Goal: Task Accomplishment & Management: Manage account settings

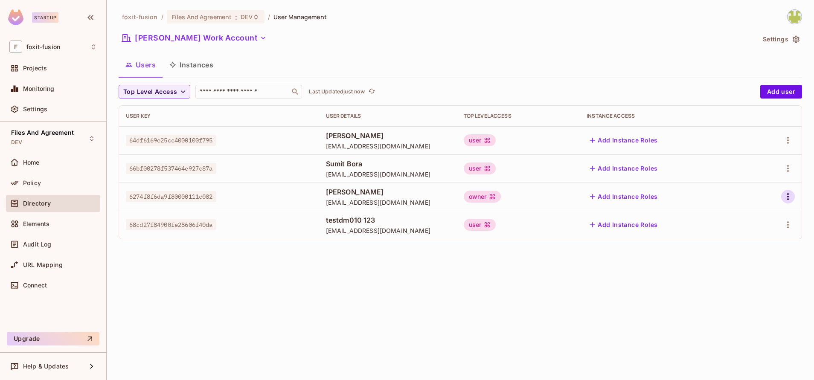
click at [783, 193] on icon "button" at bounding box center [788, 196] width 10 height 10
click at [736, 219] on span "Edit" at bounding box center [742, 216] width 17 height 14
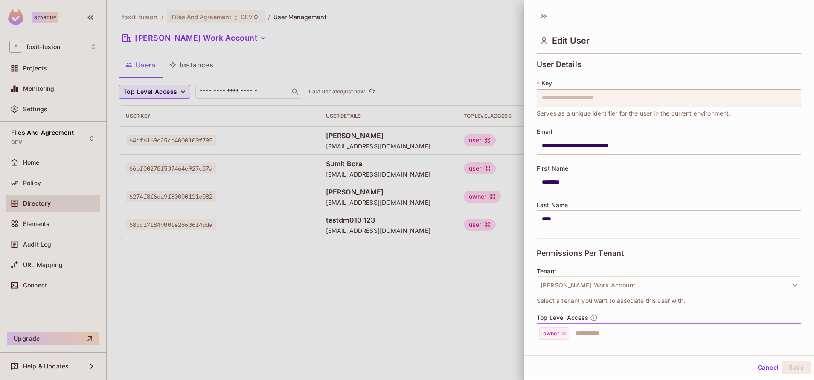
click at [585, 330] on input "text" at bounding box center [677, 333] width 215 height 17
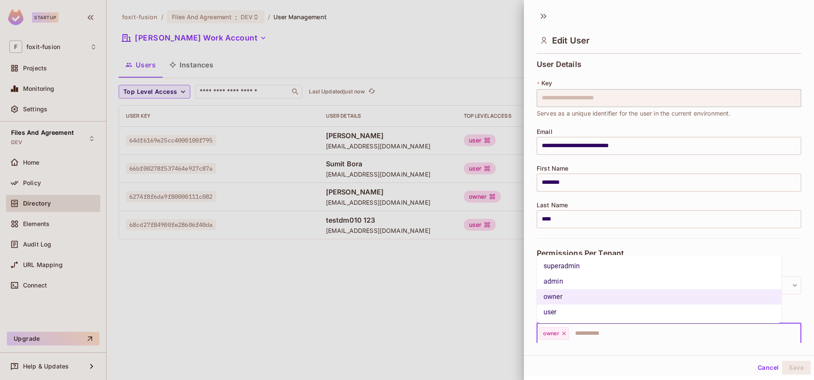
click at [562, 312] on li "user" at bounding box center [658, 311] width 245 height 15
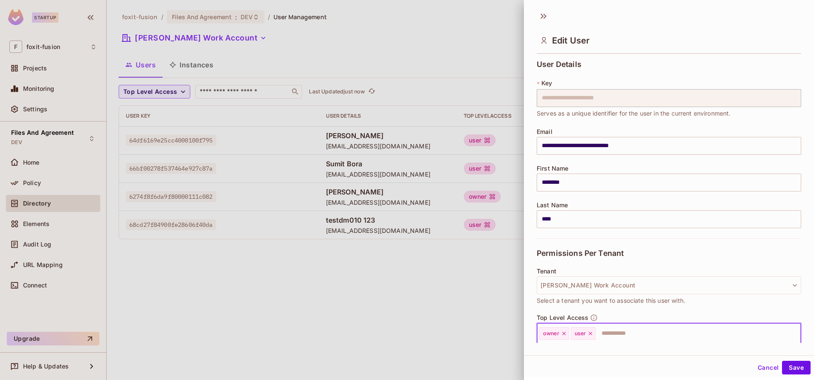
click at [564, 333] on icon at bounding box center [563, 333] width 3 height 3
click at [481, 316] on div at bounding box center [407, 190] width 814 height 380
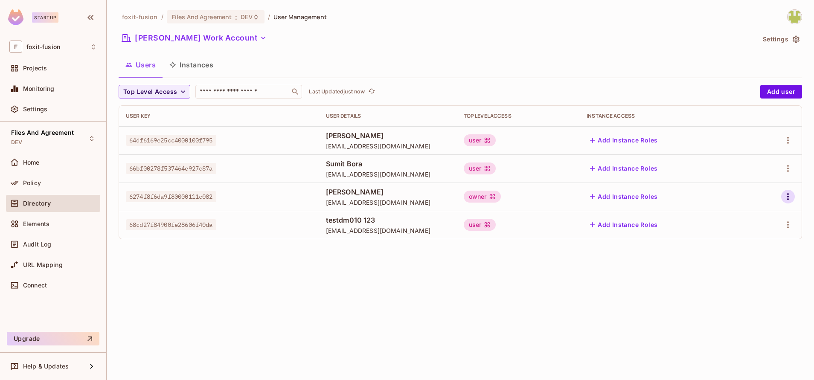
click at [787, 197] on icon "button" at bounding box center [788, 196] width 10 height 10
click at [741, 216] on div "Edit" at bounding box center [743, 216] width 12 height 9
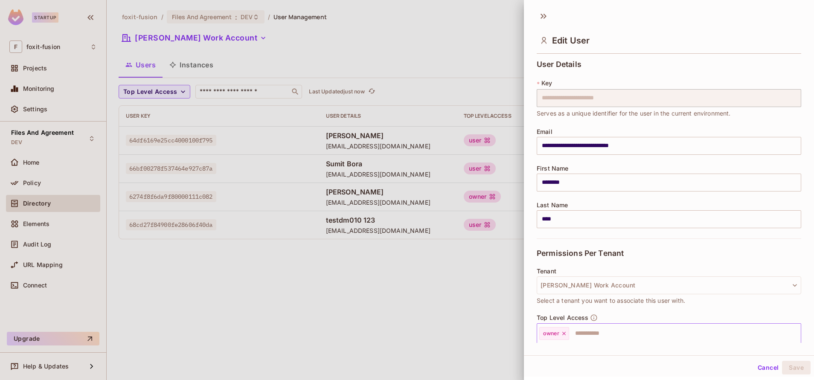
click at [621, 325] on input "text" at bounding box center [677, 333] width 215 height 17
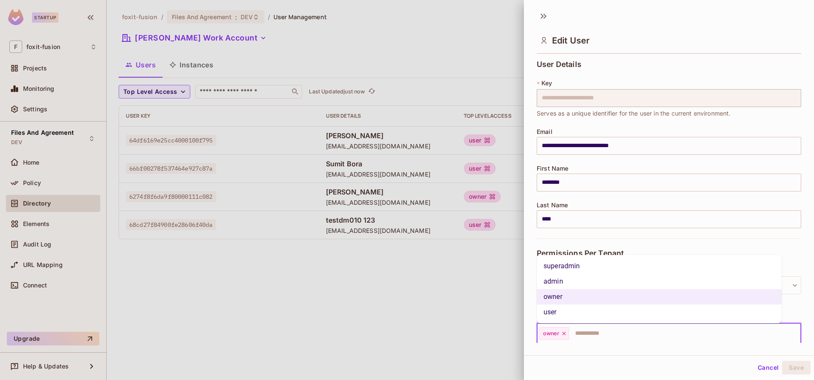
click at [561, 307] on li "user" at bounding box center [658, 311] width 245 height 15
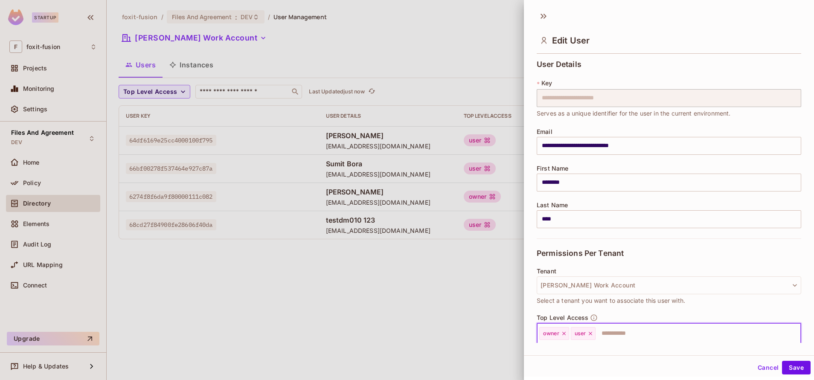
click at [563, 333] on icon at bounding box center [564, 334] width 6 height 6
click at [782, 367] on button "Save" at bounding box center [796, 368] width 29 height 14
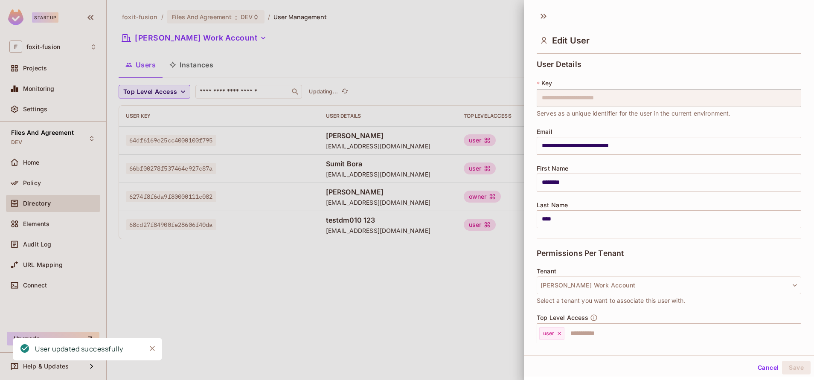
click at [458, 330] on div at bounding box center [407, 190] width 814 height 380
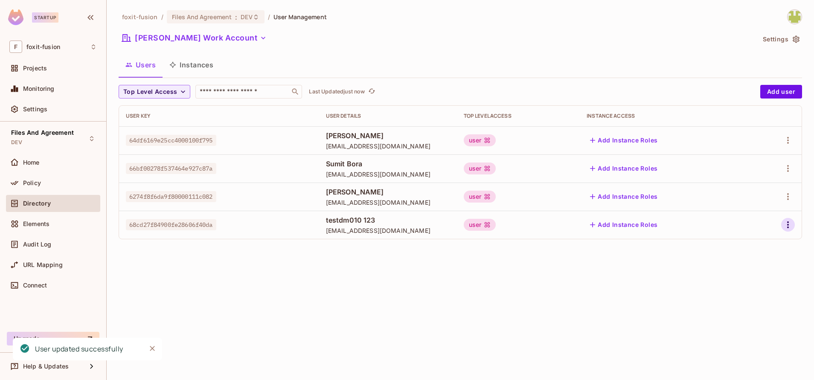
click at [790, 222] on icon "button" at bounding box center [788, 225] width 10 height 10
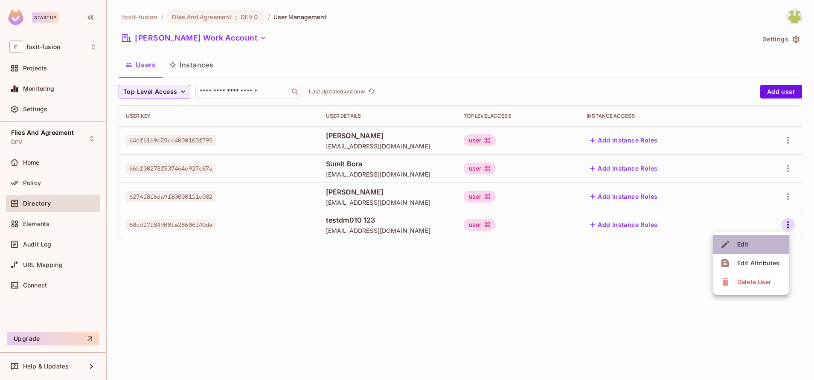
click at [751, 236] on li "Edit" at bounding box center [750, 244] width 75 height 19
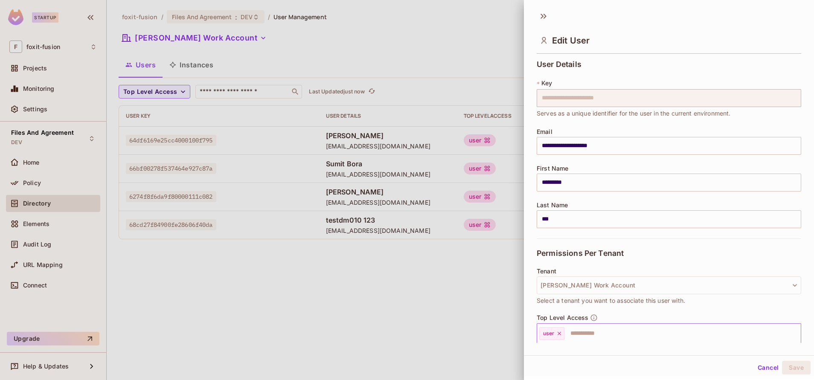
click at [583, 331] on input "text" at bounding box center [674, 333] width 219 height 17
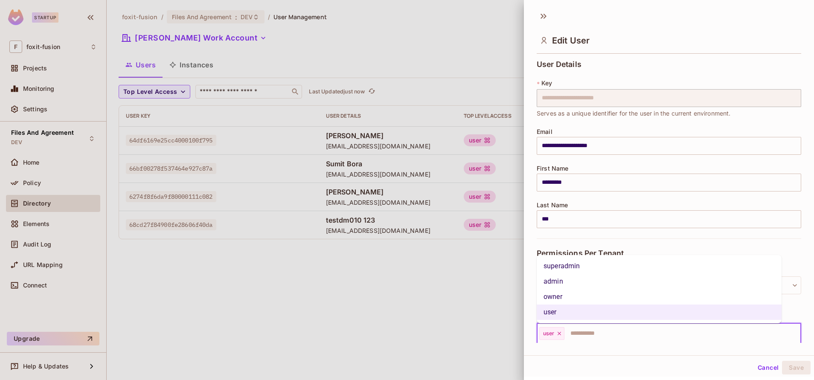
click at [592, 291] on li "owner" at bounding box center [658, 296] width 245 height 15
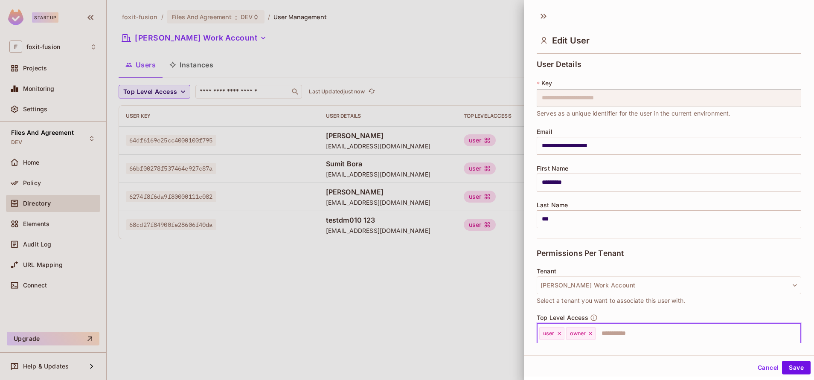
click at [557, 332] on icon at bounding box center [559, 334] width 6 height 6
click at [779, 357] on div "Cancel Save" at bounding box center [669, 365] width 290 height 21
click at [786, 365] on button "Save" at bounding box center [796, 368] width 29 height 14
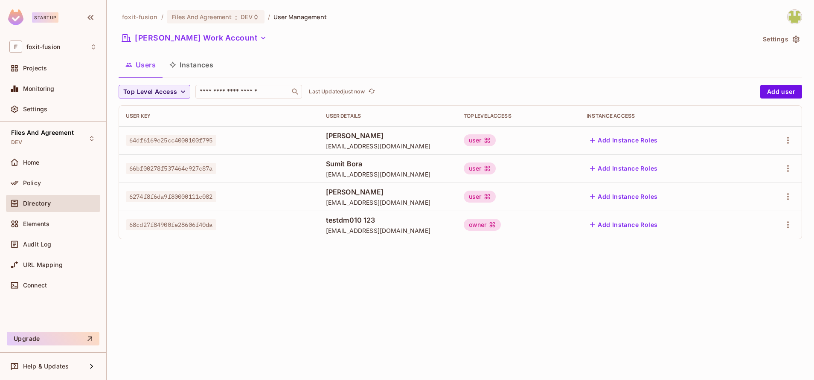
click at [586, 310] on div "foxit-fusion / Files And Agreement : DEV / User Management Himanshi Work Accoun…" at bounding box center [460, 190] width 707 height 380
drag, startPoint x: 303, startPoint y: 228, endPoint x: 382, endPoint y: 235, distance: 78.8
click at [382, 235] on td "testdm010 123 testdm010@tafmail.com" at bounding box center [388, 225] width 138 height 28
drag, startPoint x: 232, startPoint y: 230, endPoint x: 126, endPoint y: 226, distance: 106.7
click at [126, 226] on td "68cd27f84900fe28606f40da" at bounding box center [219, 225] width 200 height 28
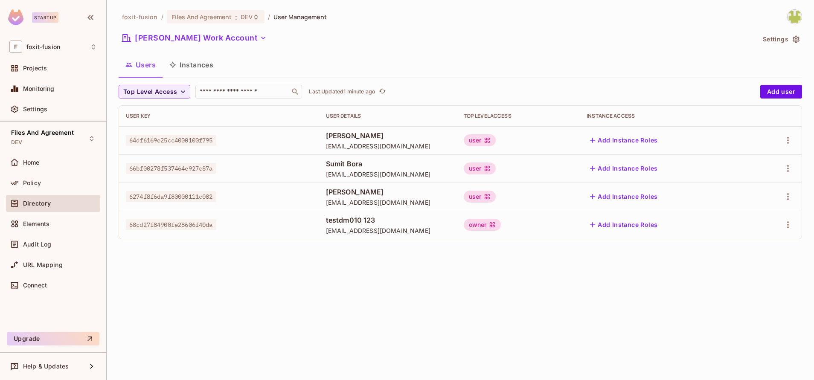
drag, startPoint x: 126, startPoint y: 226, endPoint x: 249, endPoint y: 276, distance: 133.0
click at [249, 276] on div "foxit-fusion / Files And Agreement : DEV / User Management Himanshi Work Accoun…" at bounding box center [460, 190] width 707 height 380
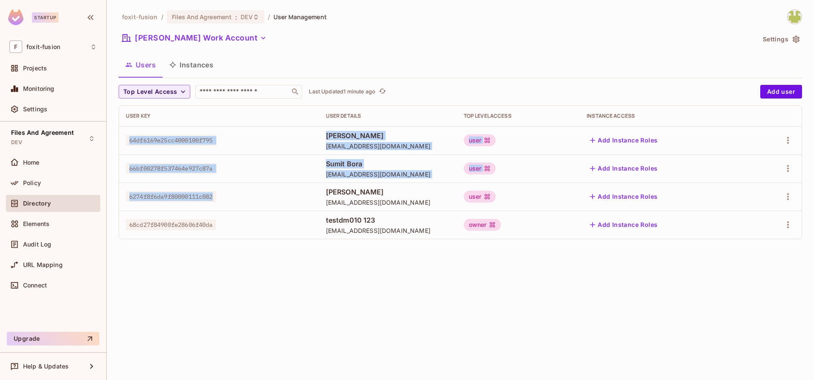
drag, startPoint x: 233, startPoint y: 200, endPoint x: 126, endPoint y: 133, distance: 126.6
click at [126, 133] on tbody "64df6169e25cc4000100f795 amaan xain amaan_xain@foxitsoftware.com user Add Insta…" at bounding box center [460, 182] width 682 height 113
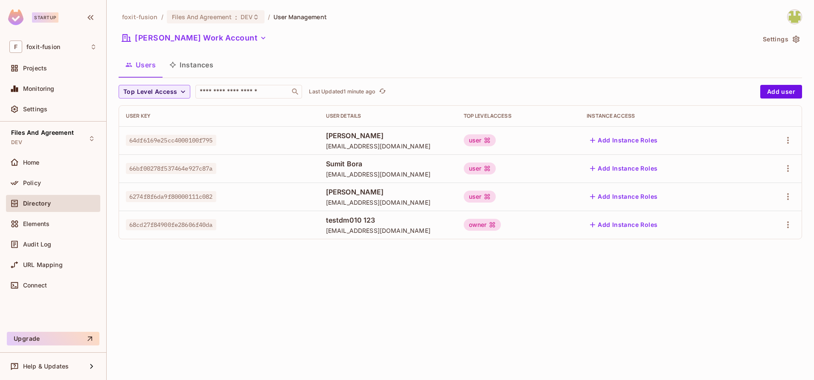
click at [318, 277] on div "foxit-fusion / Files And Agreement : DEV / User Management Himanshi Work Accoun…" at bounding box center [460, 190] width 707 height 380
click at [385, 92] on icon "refresh" at bounding box center [382, 90] width 7 height 7
click at [370, 92] on icon "refresh" at bounding box center [371, 90] width 7 height 7
click at [792, 198] on icon "button" at bounding box center [788, 196] width 10 height 10
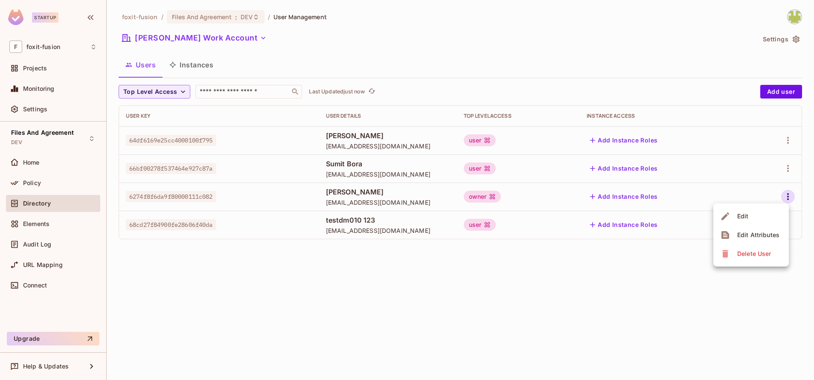
click at [729, 220] on icon at bounding box center [725, 216] width 10 height 10
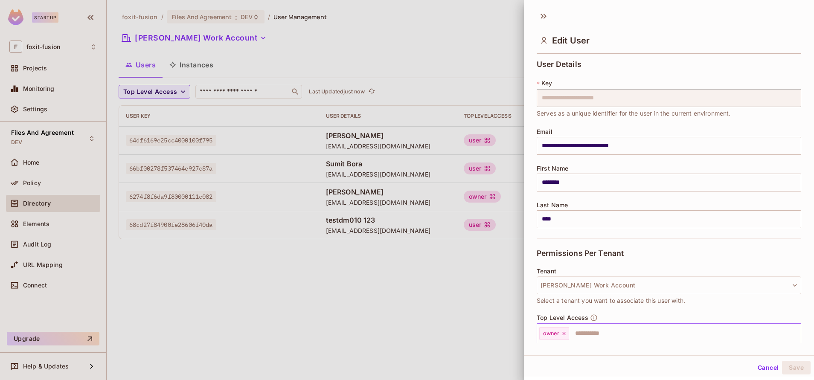
click at [604, 331] on input "text" at bounding box center [677, 333] width 215 height 17
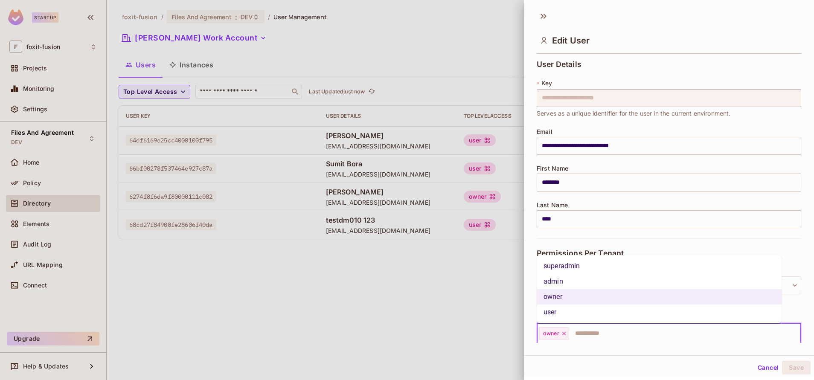
click at [554, 307] on li "user" at bounding box center [658, 311] width 245 height 15
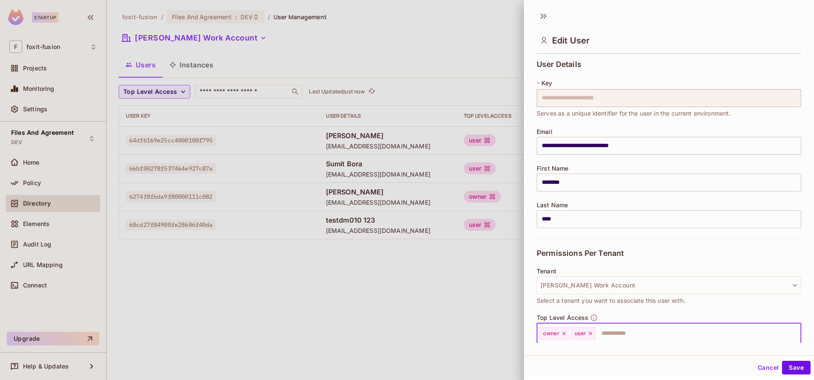
click at [565, 334] on icon at bounding box center [564, 334] width 6 height 6
click at [782, 365] on button "Save" at bounding box center [796, 368] width 29 height 14
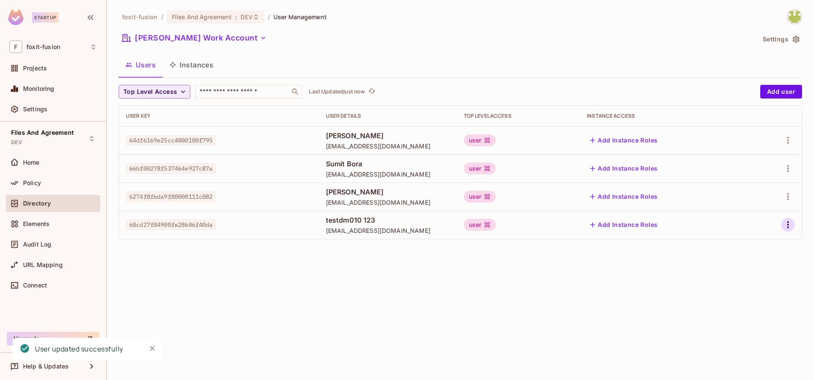
click at [789, 228] on icon "button" at bounding box center [788, 225] width 10 height 10
click at [741, 248] on div "Edit" at bounding box center [743, 244] width 12 height 9
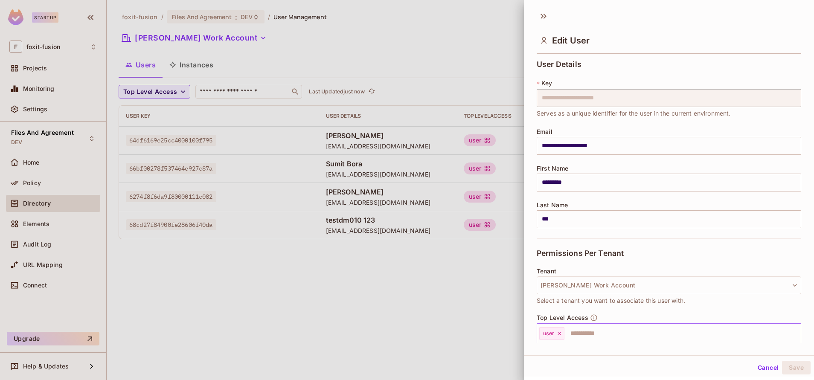
click at [582, 332] on input "text" at bounding box center [674, 333] width 219 height 17
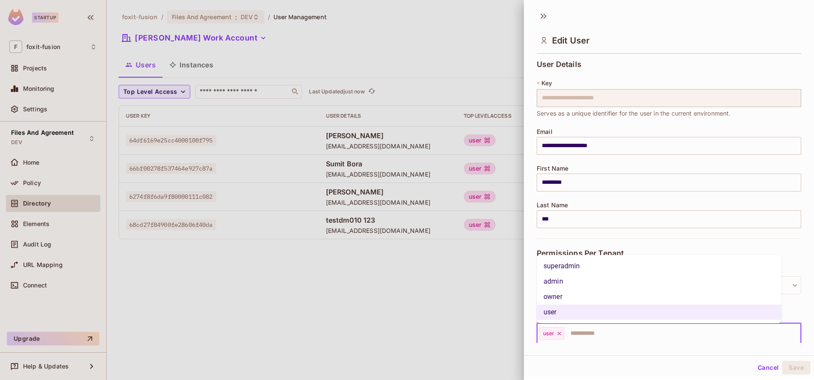
click at [579, 294] on li "owner" at bounding box center [658, 296] width 245 height 15
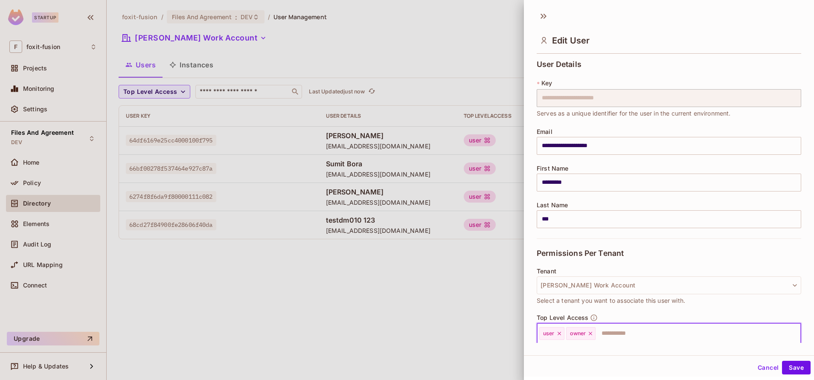
click at [559, 332] on icon at bounding box center [559, 334] width 6 height 6
click at [787, 369] on button "Save" at bounding box center [796, 368] width 29 height 14
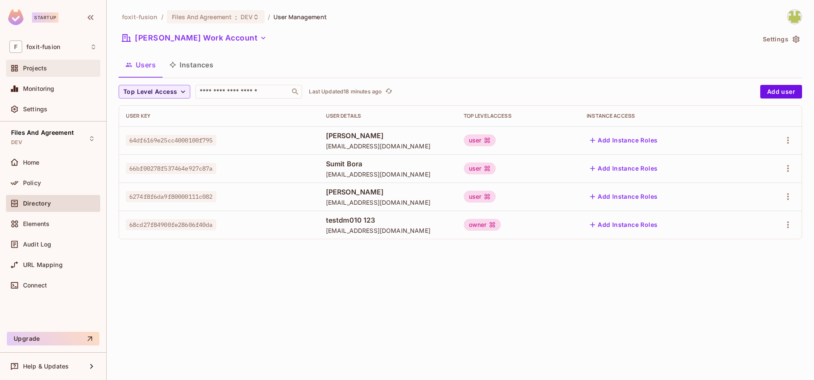
click at [42, 70] on span "Projects" at bounding box center [35, 68] width 24 height 7
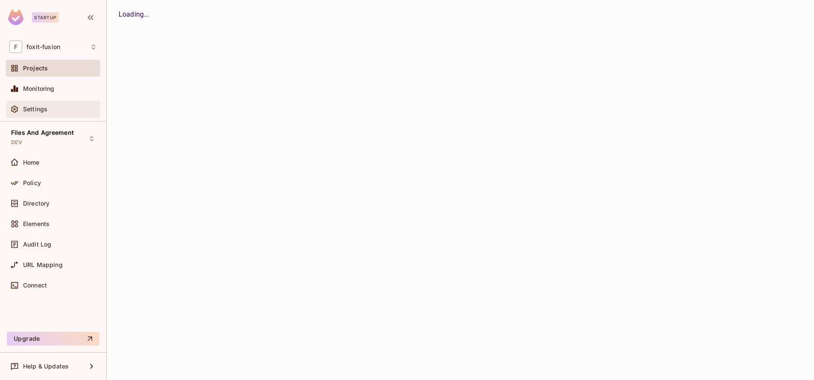
click at [46, 107] on span "Settings" at bounding box center [35, 109] width 24 height 7
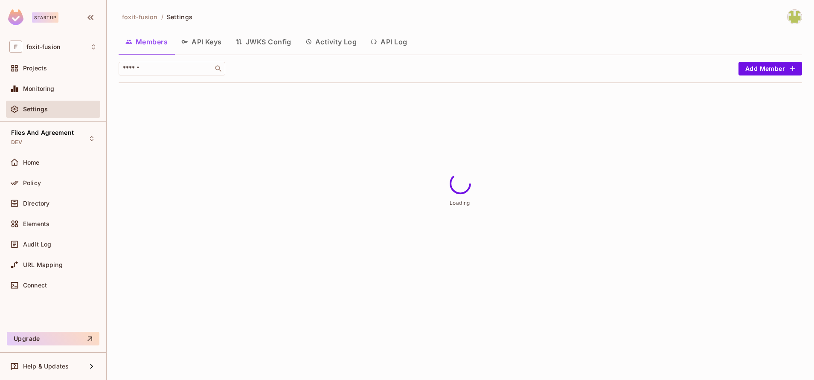
click at [395, 38] on button "API Log" at bounding box center [388, 41] width 50 height 21
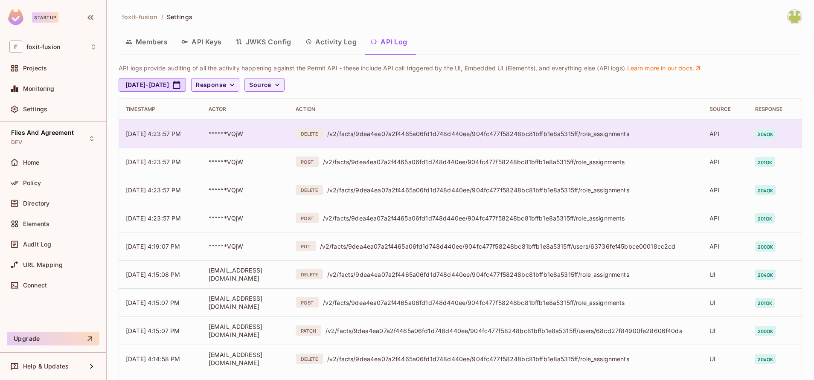
click at [435, 139] on td "DELETE /v2/facts/9dea4ea07a2f4465a06fd1d748d440ee/904fc477f58248bc81bffb1e8a531…" at bounding box center [495, 133] width 413 height 28
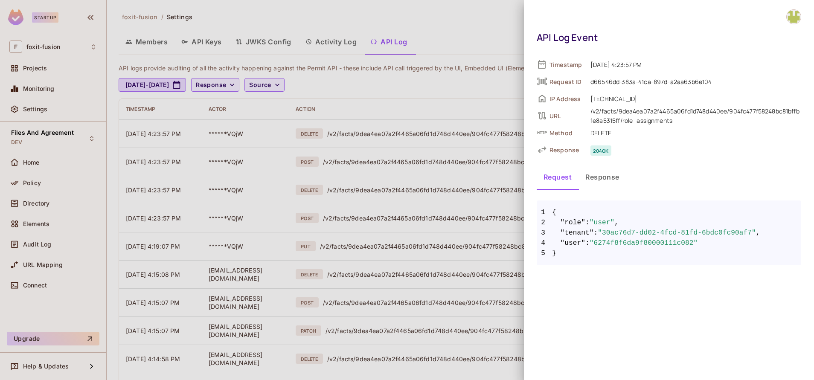
click at [610, 182] on button "Response" at bounding box center [602, 176] width 48 height 21
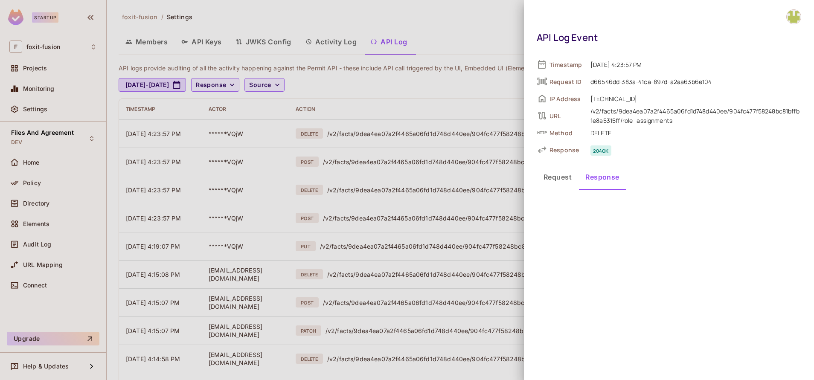
click at [557, 183] on button "Request" at bounding box center [557, 176] width 42 height 21
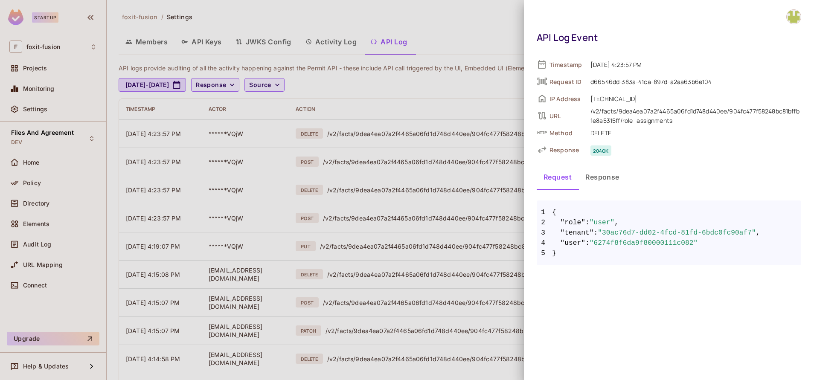
click at [278, 126] on div at bounding box center [407, 190] width 814 height 380
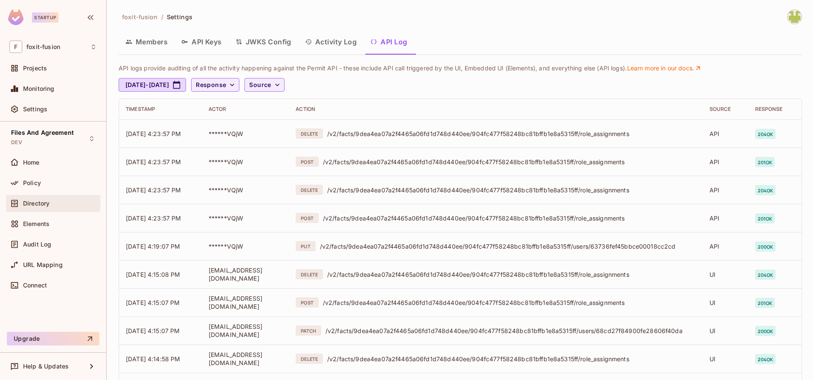
click at [52, 205] on div "Directory" at bounding box center [60, 203] width 74 height 7
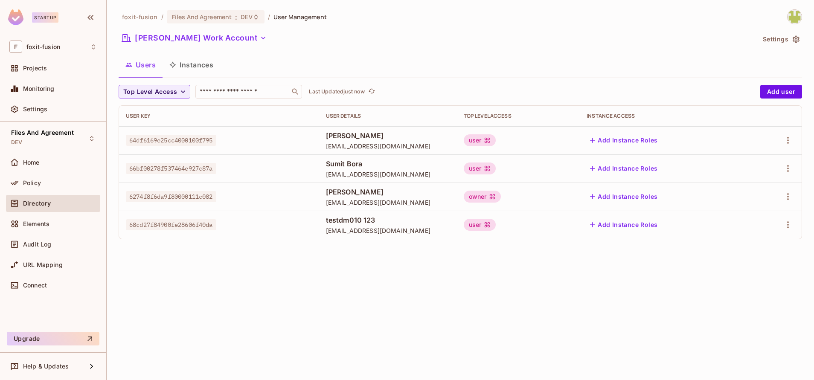
click at [783, 186] on td at bounding box center [775, 197] width 52 height 28
click at [784, 188] on td at bounding box center [775, 197] width 52 height 28
click at [790, 195] on icon "button" at bounding box center [788, 196] width 10 height 10
click at [748, 219] on span "Edit" at bounding box center [742, 216] width 17 height 14
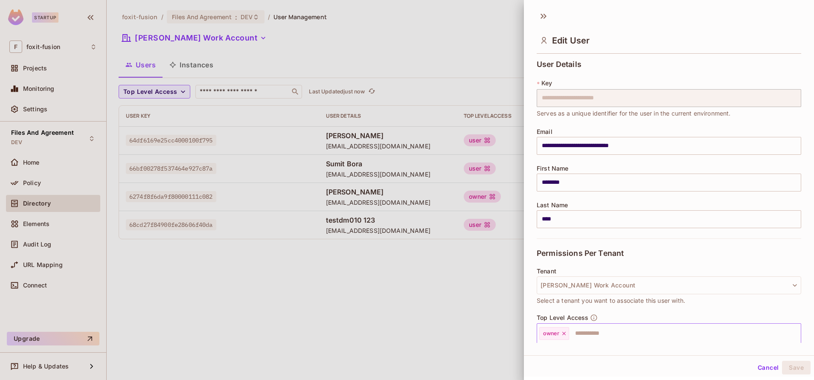
click at [616, 332] on input "text" at bounding box center [677, 333] width 215 height 17
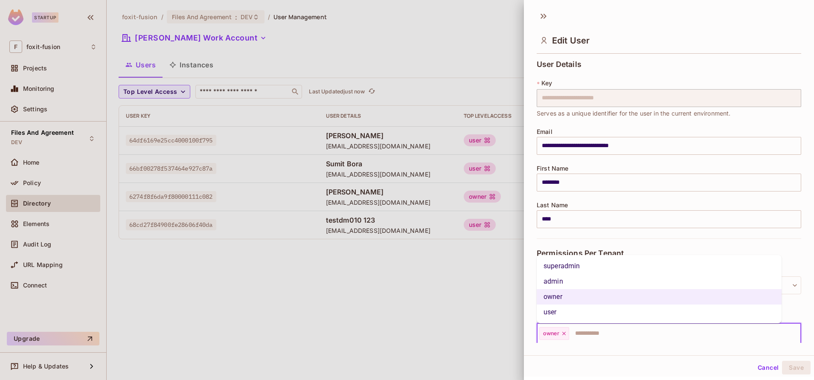
click at [566, 312] on li "user" at bounding box center [658, 311] width 245 height 15
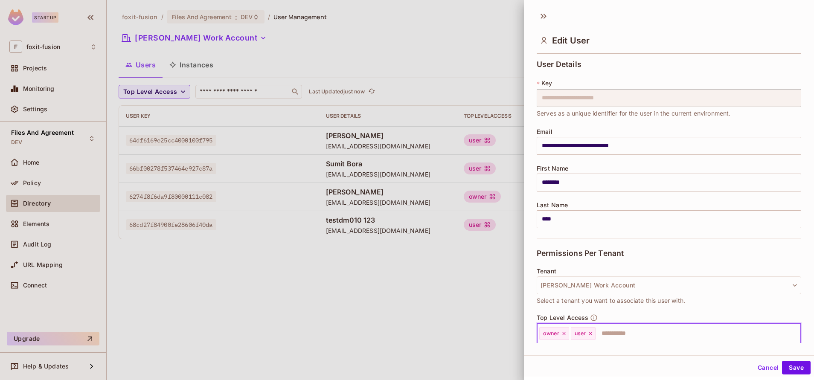
click at [563, 332] on icon at bounding box center [564, 334] width 6 height 6
click at [785, 365] on button "Save" at bounding box center [796, 368] width 29 height 14
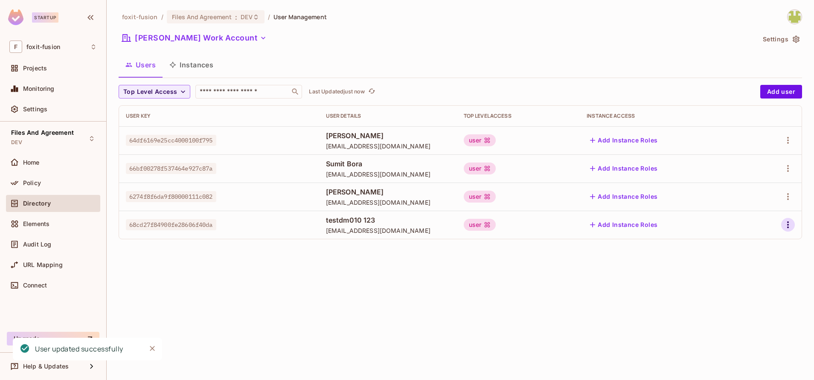
click at [786, 228] on icon "button" at bounding box center [788, 225] width 10 height 10
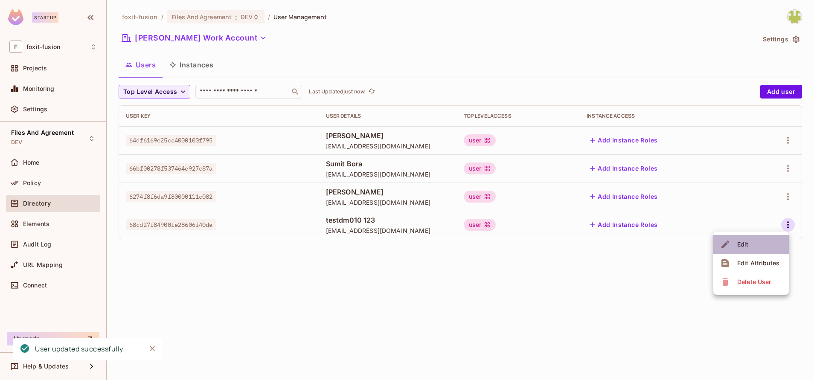
click at [751, 246] on li "Edit" at bounding box center [750, 244] width 75 height 19
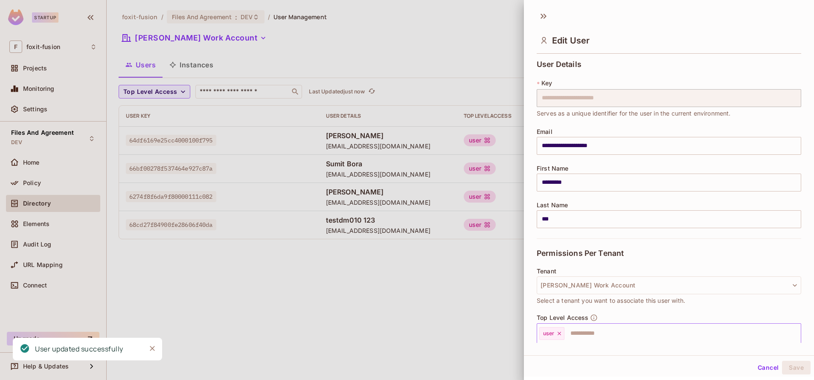
click at [590, 339] on input "text" at bounding box center [674, 333] width 219 height 17
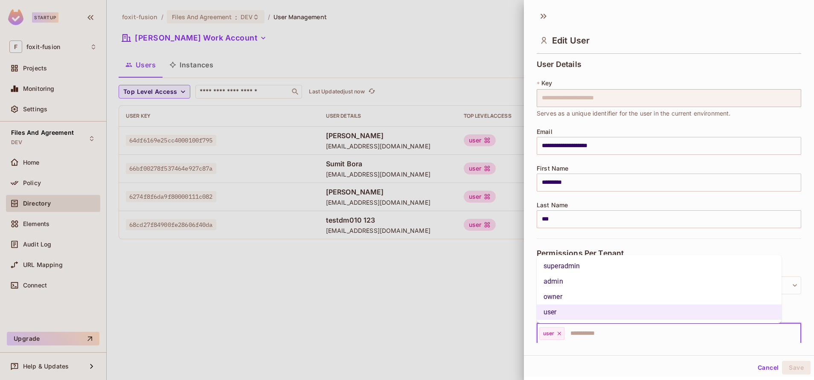
click at [581, 293] on li "owner" at bounding box center [658, 296] width 245 height 15
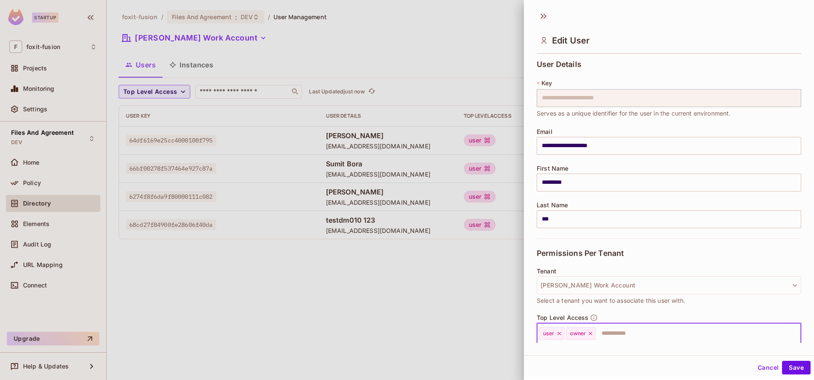
click at [557, 333] on icon at bounding box center [559, 334] width 6 height 6
click at [782, 364] on button "Save" at bounding box center [796, 368] width 29 height 14
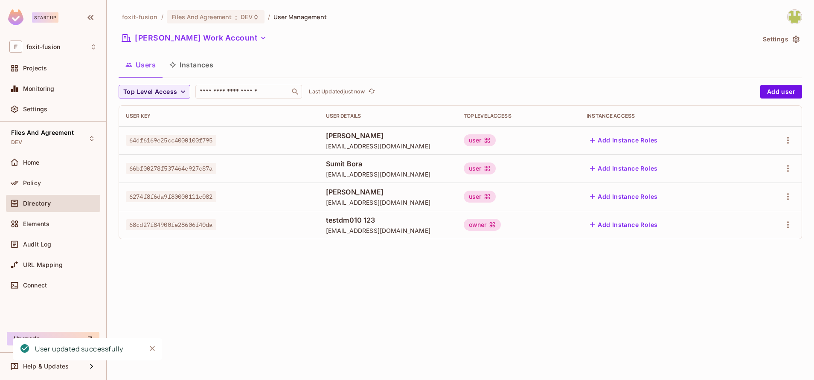
click at [384, 259] on div "foxit-fusion / Files And Agreement : DEV / User Management Himanshi Work Accoun…" at bounding box center [460, 190] width 707 height 380
click at [788, 202] on button "button" at bounding box center [788, 197] width 14 height 14
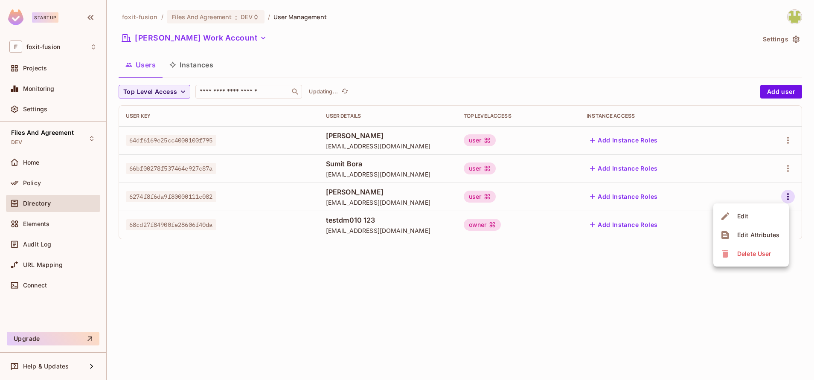
click at [488, 71] on div at bounding box center [407, 190] width 814 height 380
click at [441, 47] on div "[PERSON_NAME] Work Account" at bounding box center [437, 39] width 636 height 16
click at [790, 198] on icon "button" at bounding box center [788, 196] width 10 height 10
click at [744, 223] on li "Edit" at bounding box center [750, 216] width 75 height 19
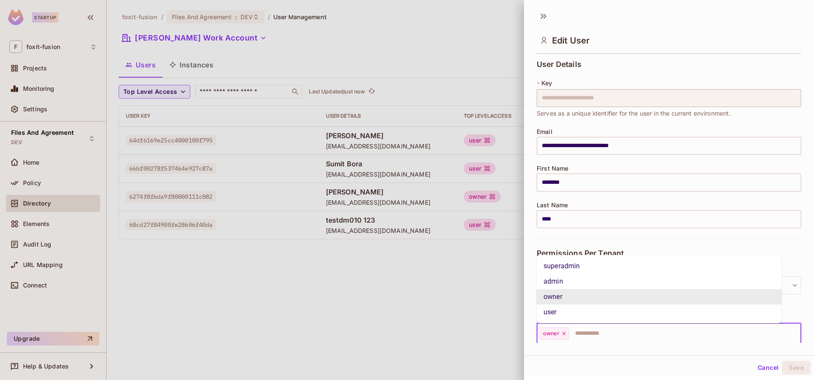
click at [600, 328] on input "text" at bounding box center [677, 333] width 215 height 17
click at [586, 309] on li "user" at bounding box center [658, 311] width 245 height 15
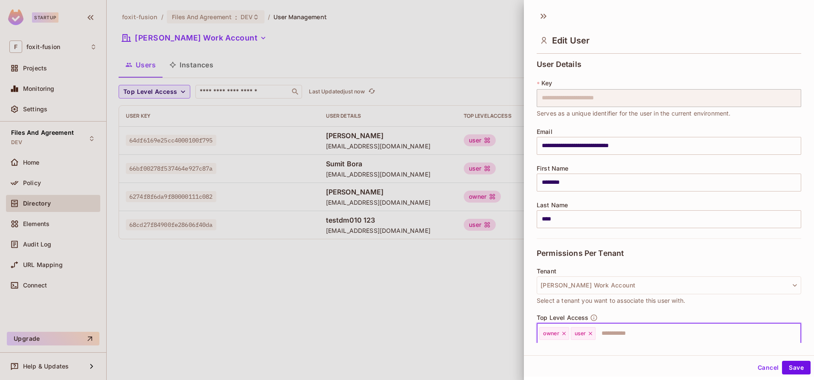
click at [564, 334] on icon at bounding box center [564, 334] width 6 height 6
click at [782, 363] on button "Save" at bounding box center [796, 368] width 29 height 14
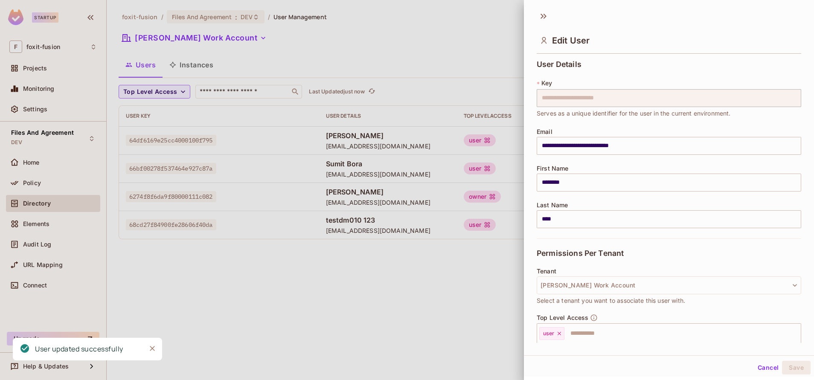
click at [444, 271] on div at bounding box center [407, 190] width 814 height 380
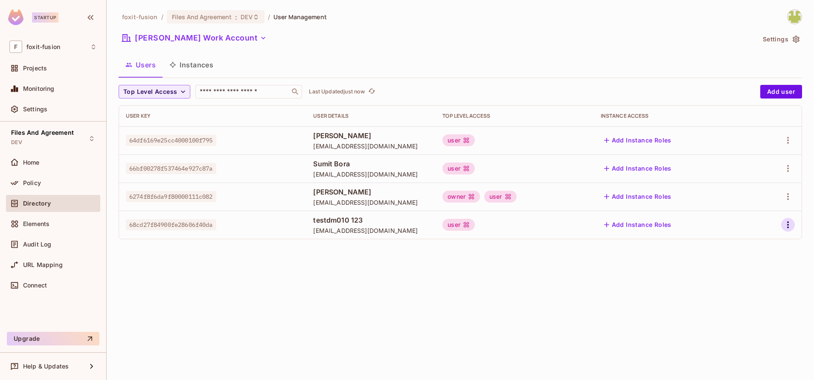
click at [788, 221] on icon "button" at bounding box center [788, 225] width 10 height 10
click at [760, 237] on li "Edit" at bounding box center [750, 244] width 75 height 19
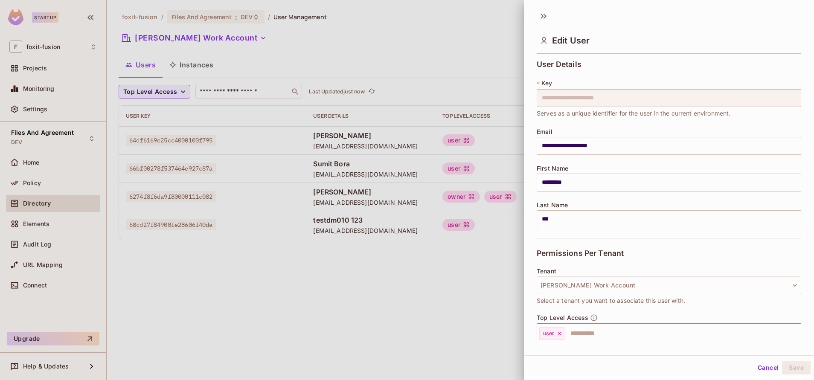
click at [590, 333] on input "text" at bounding box center [674, 333] width 219 height 17
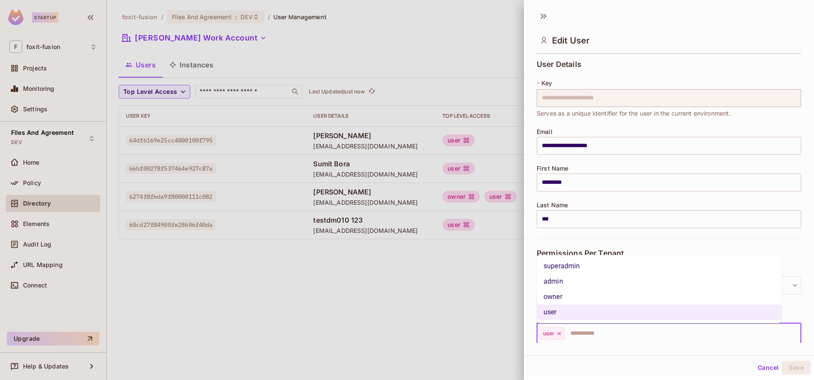
click at [574, 301] on li "owner" at bounding box center [658, 296] width 245 height 15
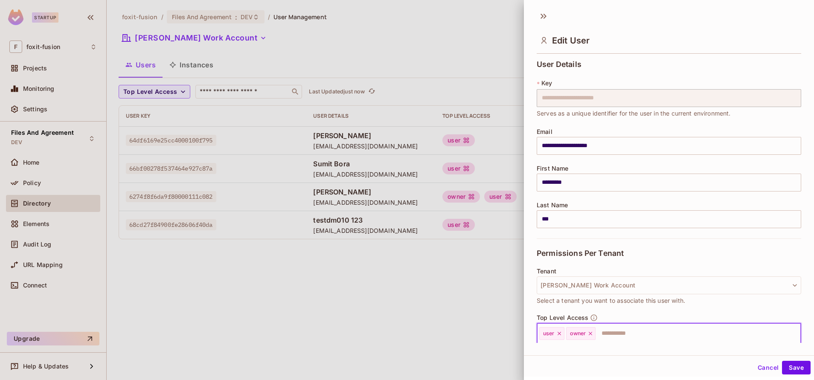
click at [558, 332] on icon at bounding box center [558, 333] width 3 height 3
click at [783, 369] on button "Save" at bounding box center [796, 368] width 29 height 14
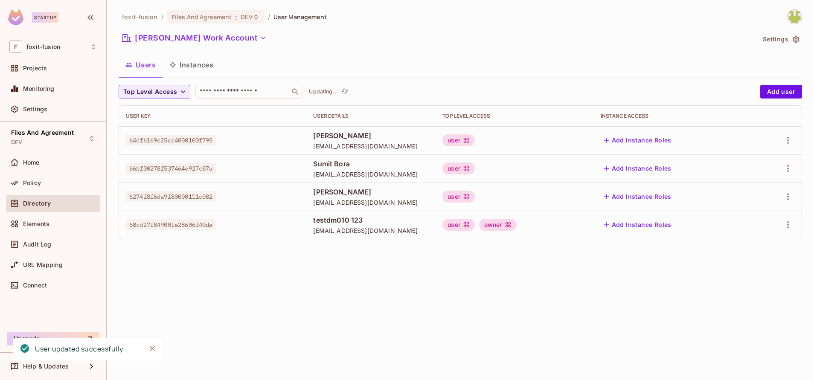
click at [475, 282] on div "foxit-fusion / Files And Agreement : DEV / User Management Himanshi Work Accoun…" at bounding box center [460, 190] width 707 height 380
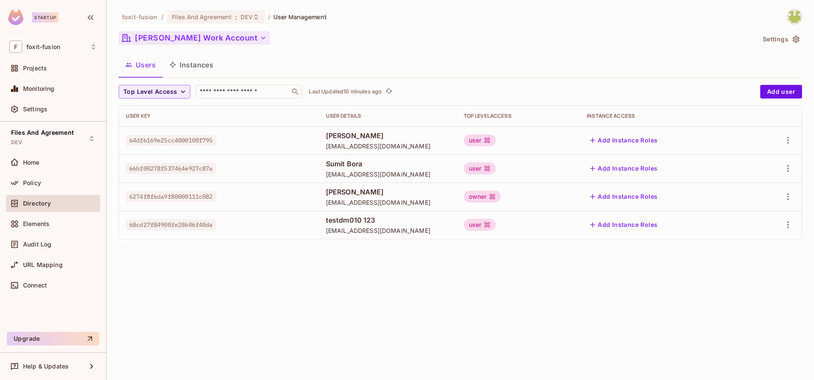
click at [205, 39] on button "[PERSON_NAME] Work Account" at bounding box center [194, 38] width 151 height 14
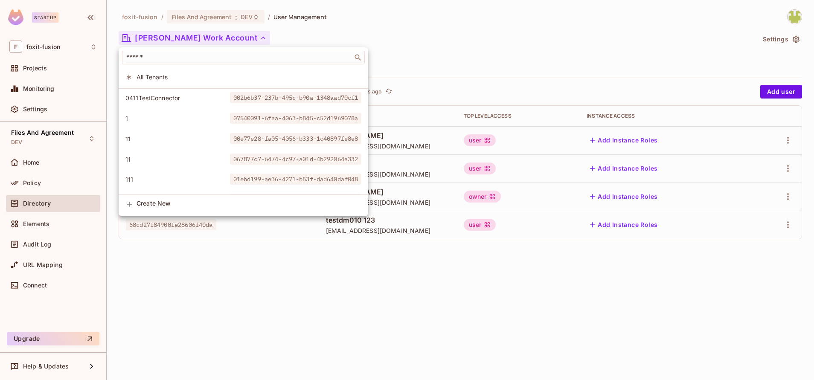
drag, startPoint x: 235, startPoint y: 101, endPoint x: 367, endPoint y: 102, distance: 132.2
click at [362, 102] on span "002b6b37-237b-495c-b90a-1348aad70cf1" at bounding box center [296, 97] width 132 height 11
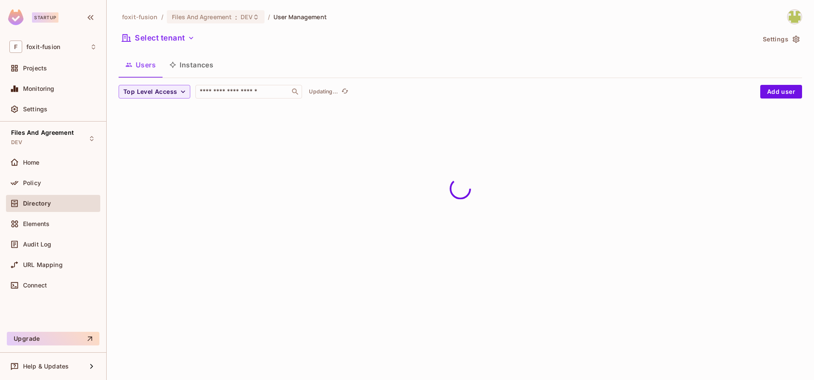
drag, startPoint x: 367, startPoint y: 102, endPoint x: 321, endPoint y: 103, distance: 46.1
click at [194, 53] on div "foxit-fusion / Files And Agreement : DEV / User Management Select tenant Settin…" at bounding box center [460, 60] width 683 height 103
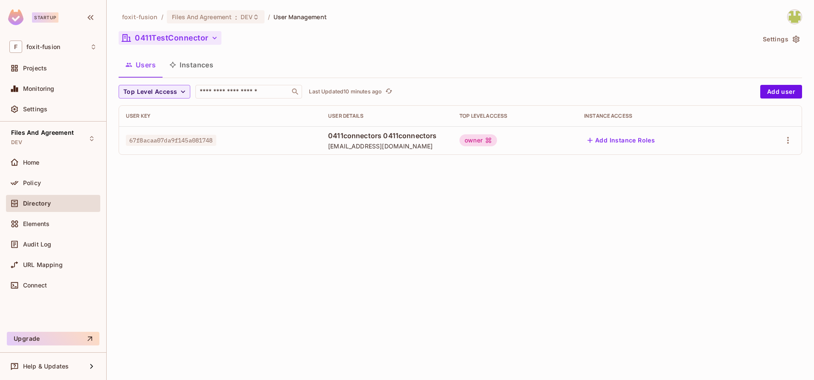
click at [150, 42] on button "0411TestConnector" at bounding box center [170, 38] width 103 height 14
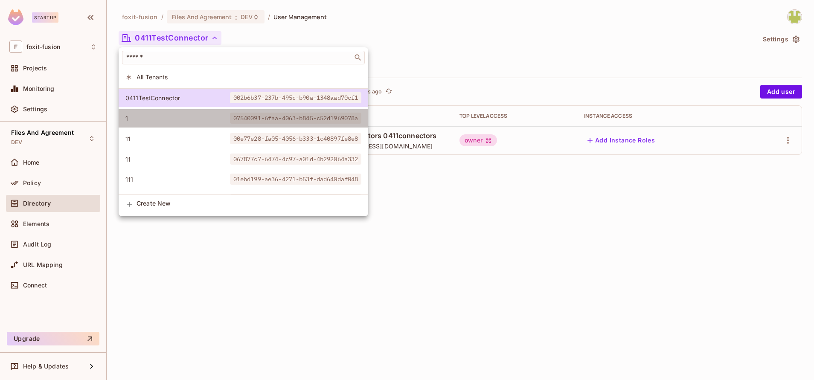
click at [157, 120] on span "1" at bounding box center [177, 118] width 104 height 8
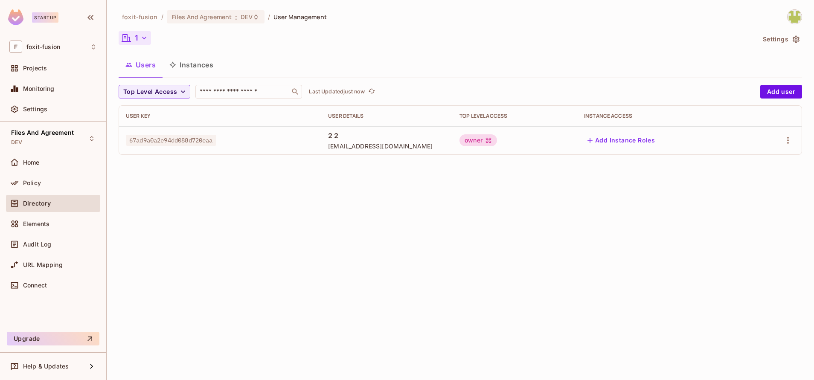
click at [133, 40] on button "1" at bounding box center [135, 38] width 32 height 14
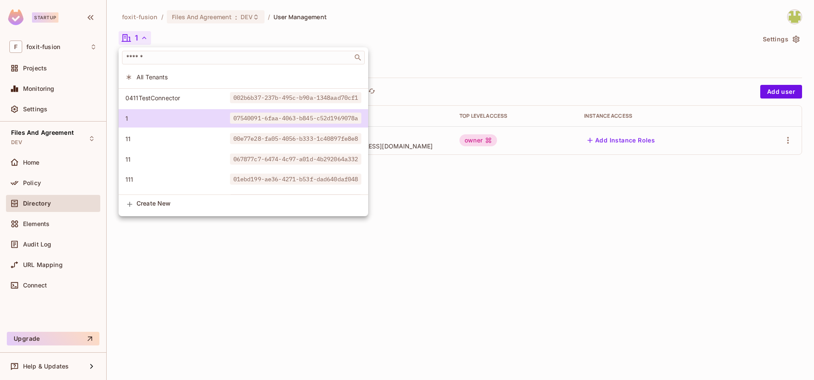
click at [271, 76] on span "All Tenants" at bounding box center [248, 77] width 225 height 8
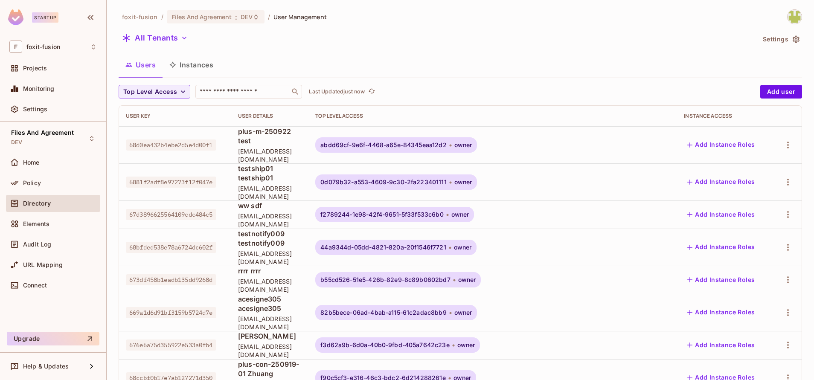
click at [785, 32] on div "All Tenants Settings" at bounding box center [460, 39] width 683 height 16
click at [774, 40] on button "Settings" at bounding box center [780, 39] width 43 height 14
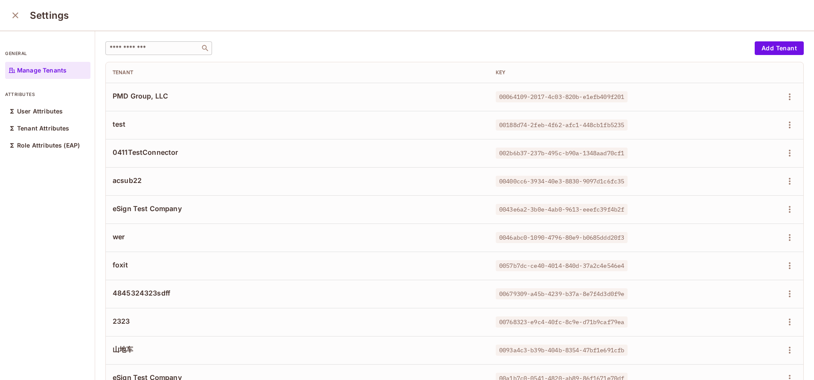
click at [151, 48] on input "text" at bounding box center [153, 48] width 90 height 9
click at [169, 52] on input "text" at bounding box center [153, 48] width 90 height 9
paste input "**********"
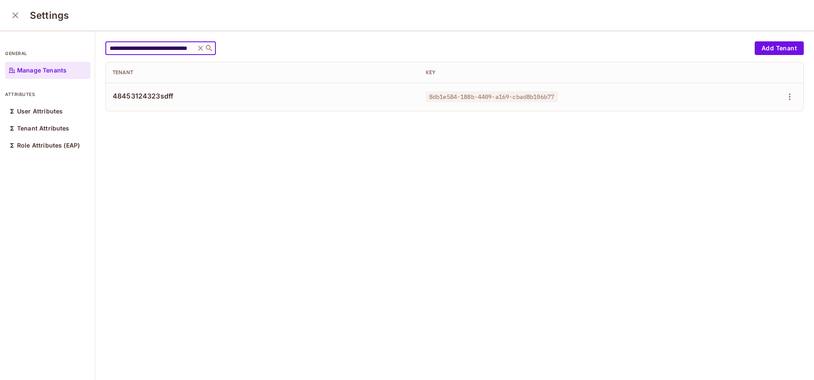
type input "**********"
drag, startPoint x: 110, startPoint y: 95, endPoint x: 203, endPoint y: 101, distance: 93.1
click at [203, 101] on td "48453124323sdff" at bounding box center [262, 97] width 313 height 28
click at [14, 18] on icon "close" at bounding box center [15, 15] width 10 height 10
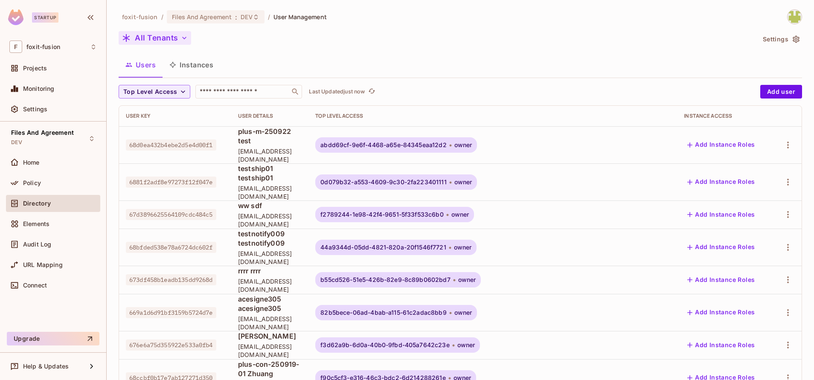
click at [159, 35] on button "All Tenants" at bounding box center [155, 38] width 72 height 14
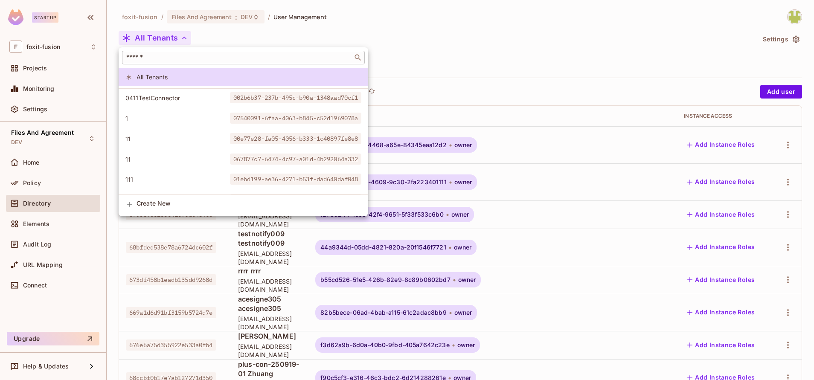
click at [154, 54] on input "text" at bounding box center [238, 57] width 226 height 9
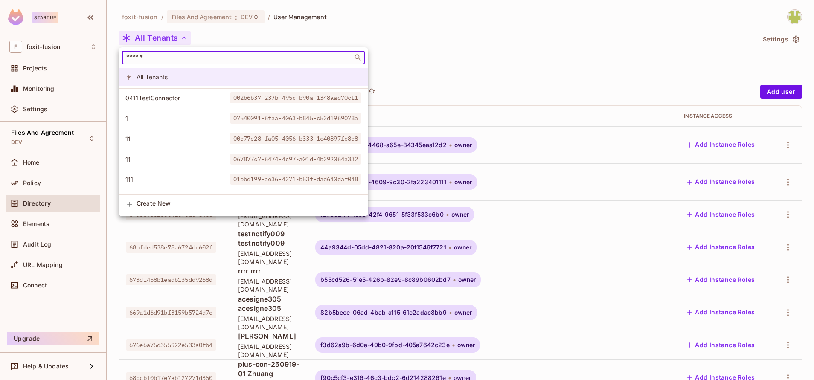
paste input "**********"
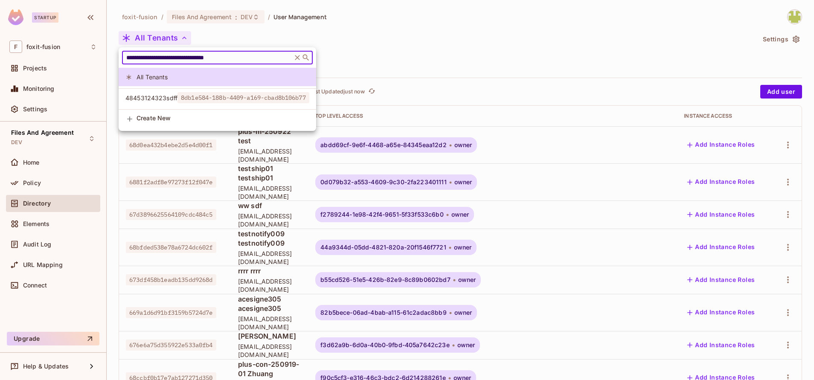
type input "**********"
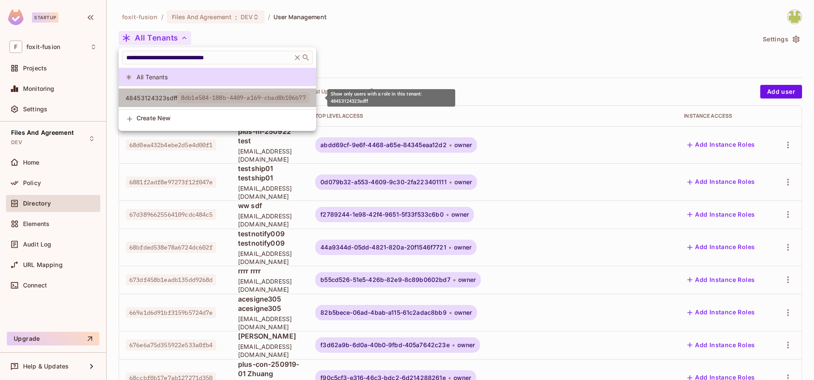
click at [214, 99] on span "8db1e584-188b-4409-a169-cbad8b106b77" at bounding box center [243, 97] width 132 height 11
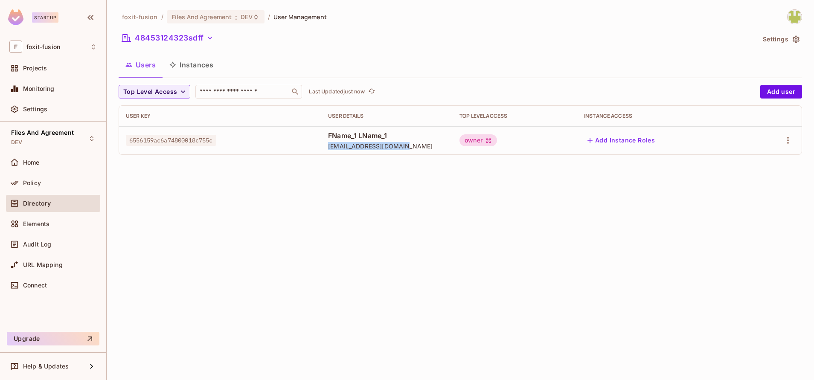
drag, startPoint x: 316, startPoint y: 151, endPoint x: 403, endPoint y: 147, distance: 87.1
click at [403, 147] on td "FName_1 LName_1 [EMAIL_ADDRESS][DOMAIN_NAME]" at bounding box center [386, 140] width 131 height 28
click at [169, 31] on button "48453124323sdff" at bounding box center [168, 38] width 98 height 14
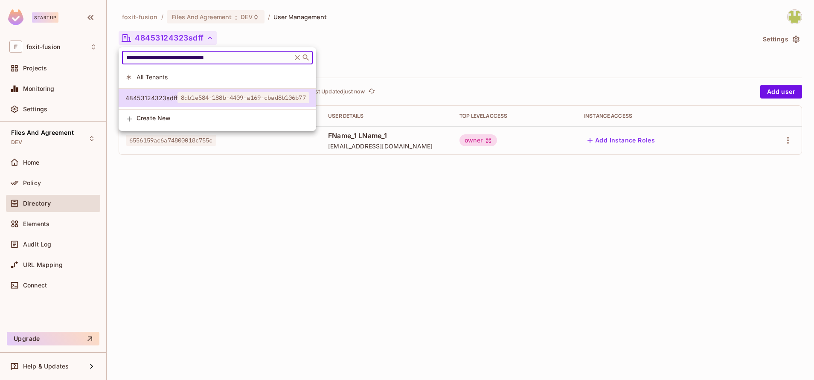
click at [177, 61] on input "**********" at bounding box center [207, 57] width 165 height 9
paste input "text"
type input "**********"
click at [185, 95] on span "7da36e12-12c6-4040-9a87-c38ef41c0c76" at bounding box center [243, 97] width 132 height 11
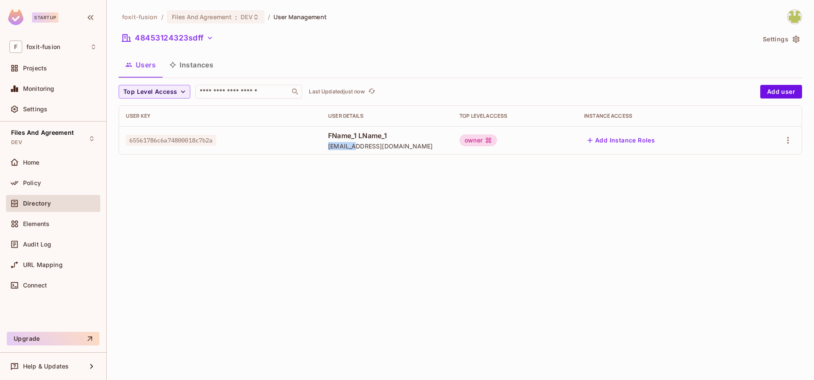
drag, startPoint x: 316, startPoint y: 148, endPoint x: 354, endPoint y: 147, distance: 37.5
click at [354, 147] on td "FName_1 LName_1 [EMAIL_ADDRESS][DOMAIN_NAME]" at bounding box center [386, 140] width 131 height 28
click at [196, 42] on button "48453124323sdff" at bounding box center [168, 38] width 98 height 14
